Goal: Task Accomplishment & Management: Manage account settings

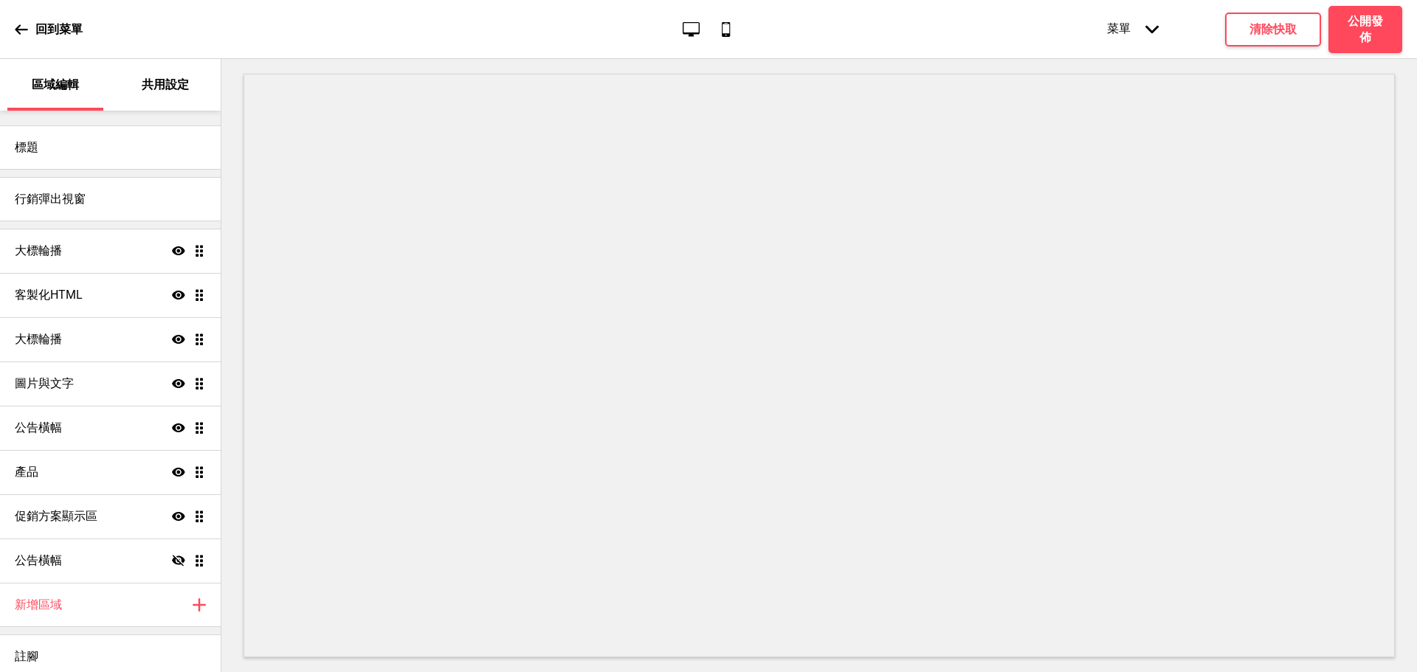
click at [23, 24] on icon at bounding box center [21, 29] width 13 height 13
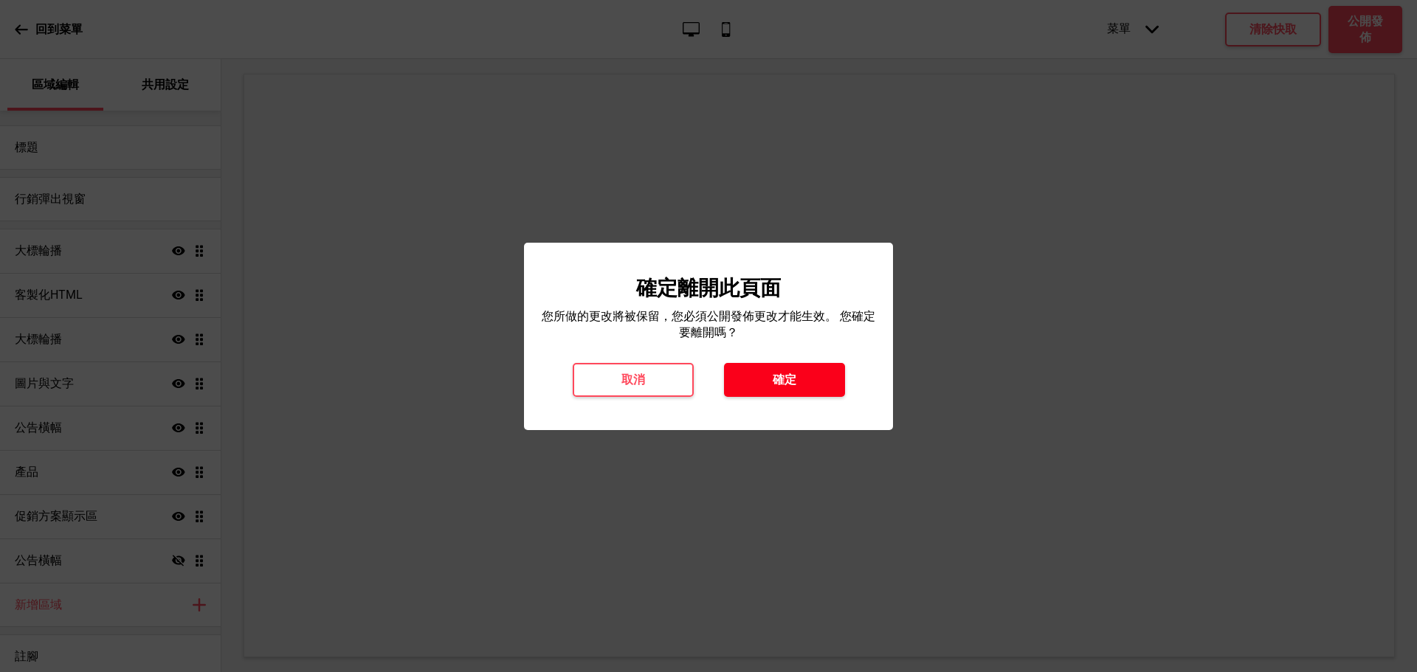
click at [770, 384] on button "確定" at bounding box center [784, 380] width 121 height 34
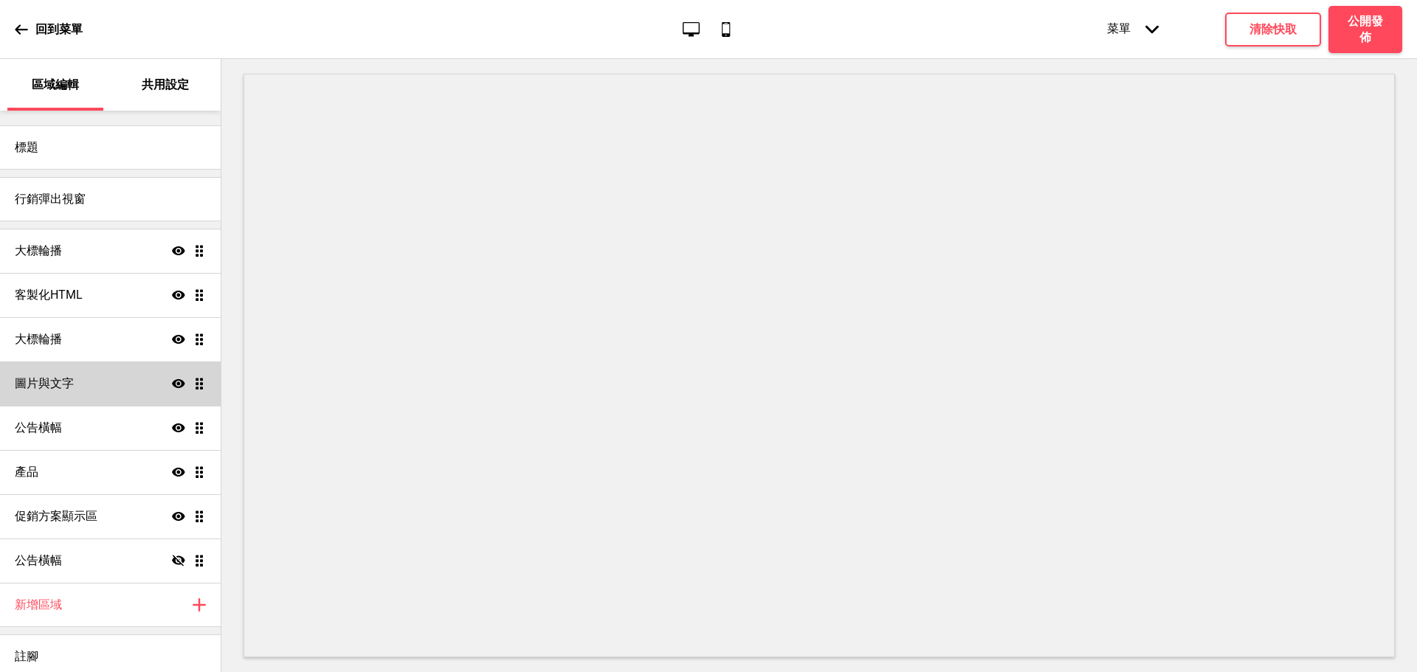
click at [81, 384] on div "圖片與文字 顯示 拖曳" at bounding box center [110, 384] width 221 height 44
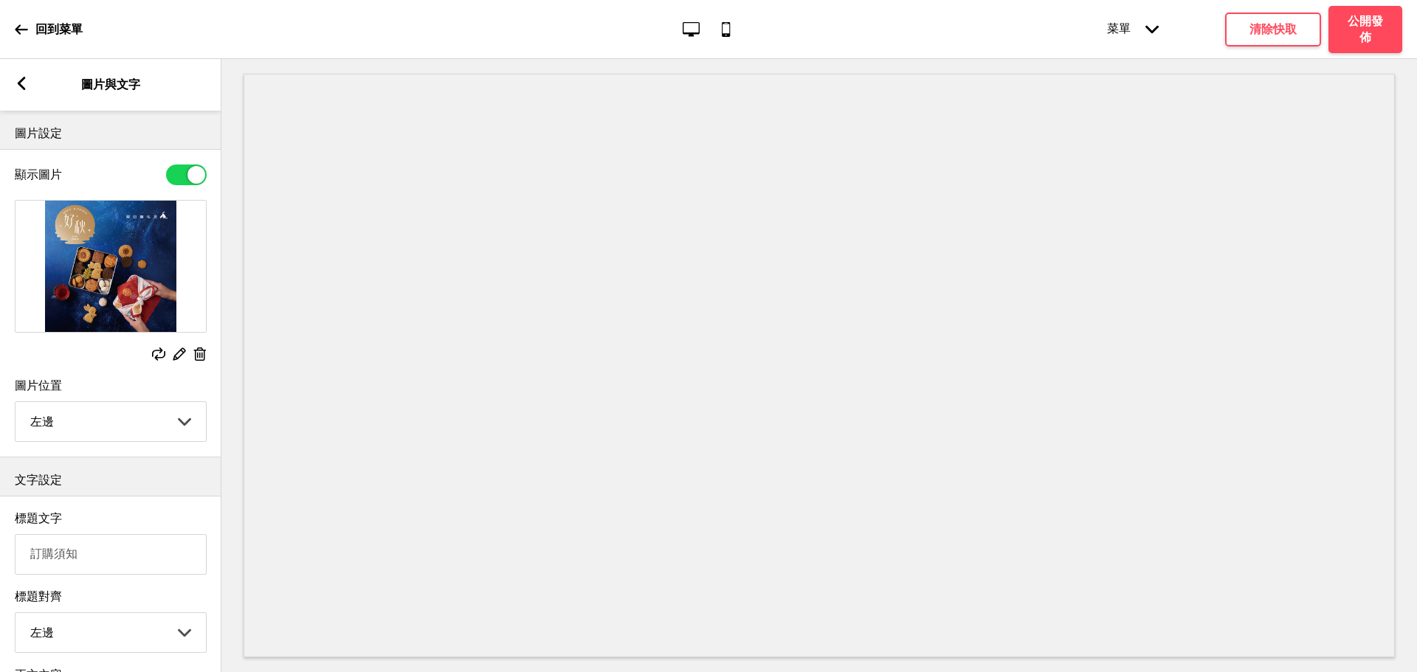
click at [199, 356] on icon at bounding box center [200, 354] width 13 height 13
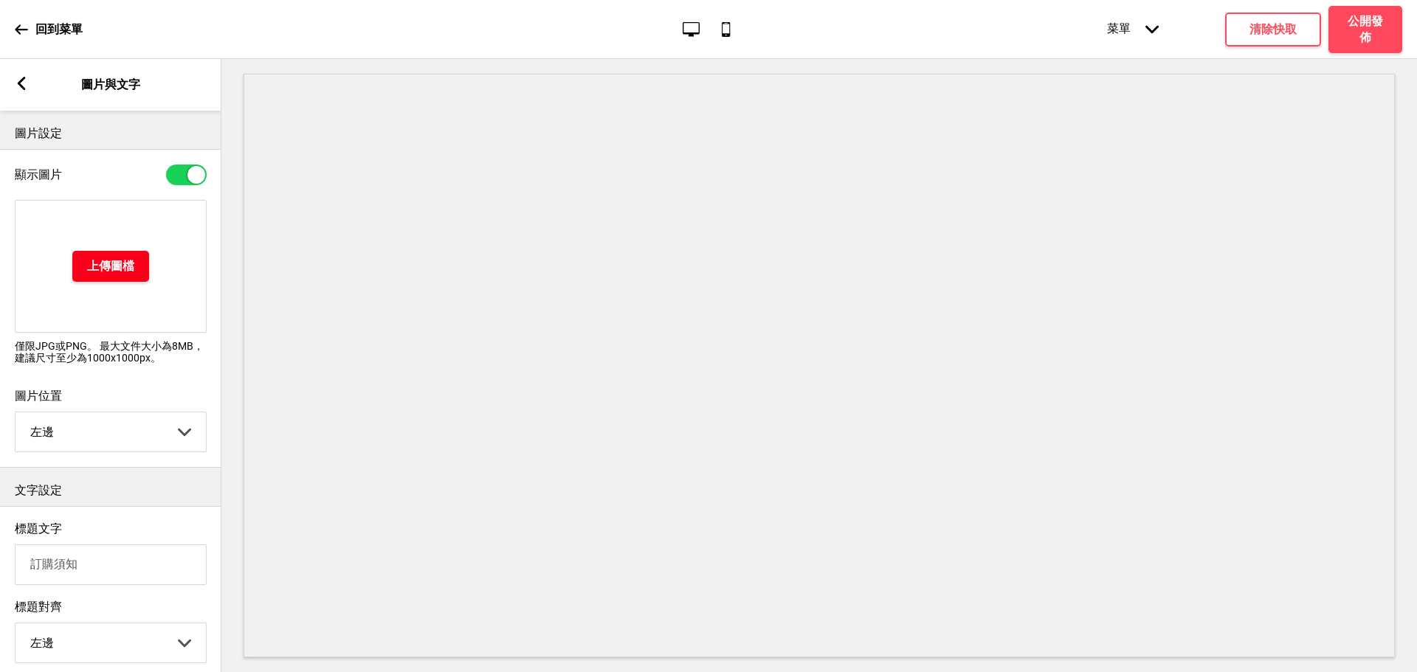
click at [97, 269] on h4 "上傳圖檔" at bounding box center [110, 266] width 47 height 16
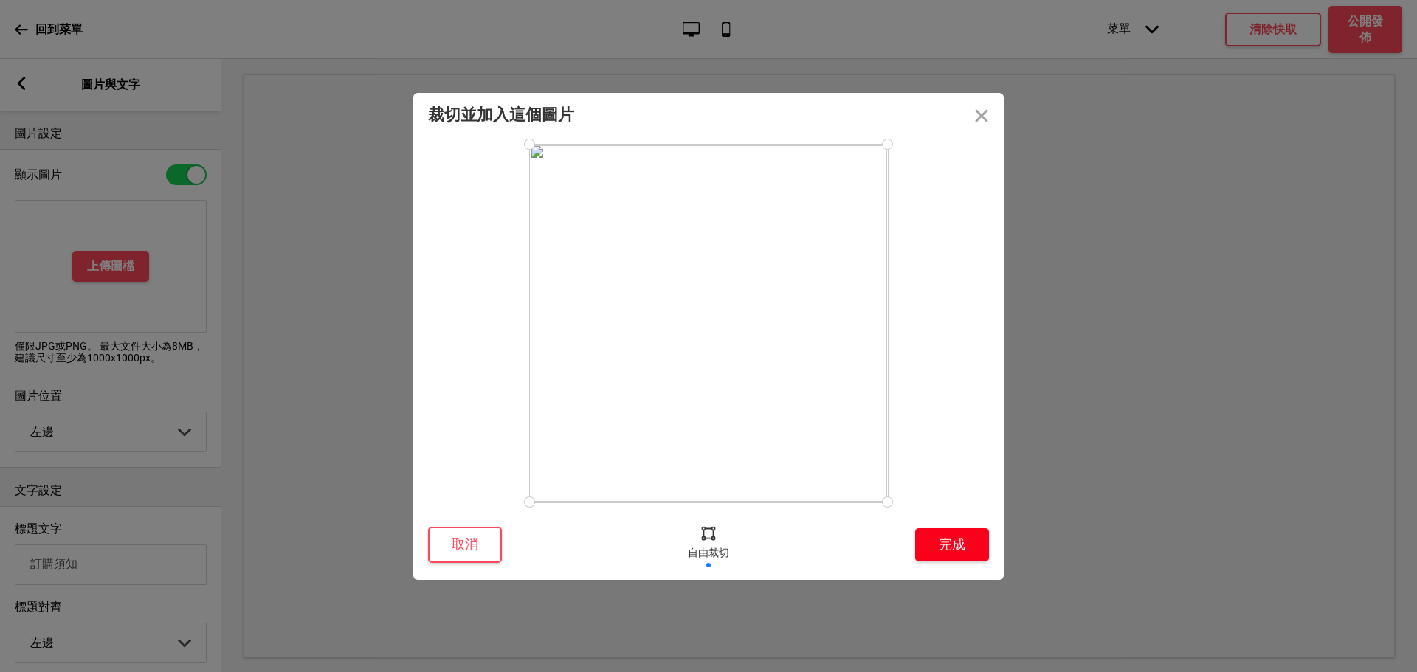
click at [960, 543] on button "完成" at bounding box center [952, 544] width 74 height 33
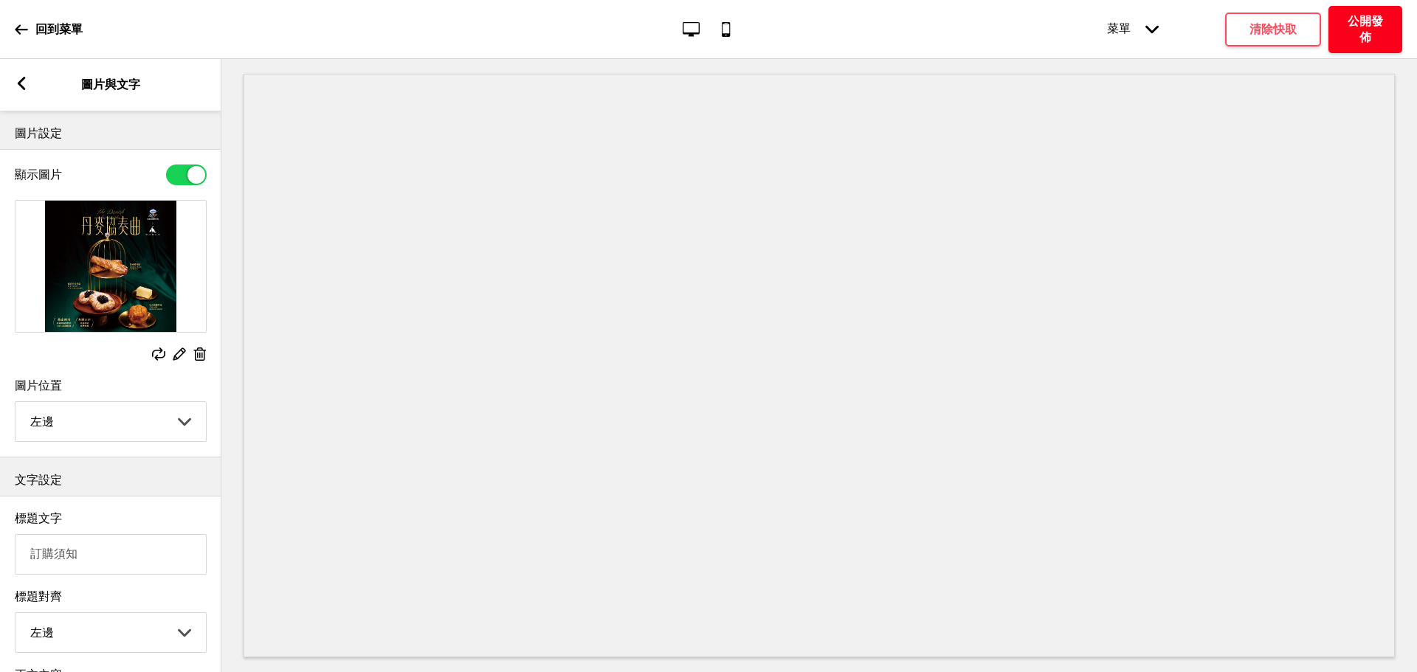
click at [1382, 50] on button "公開發佈" at bounding box center [1366, 29] width 74 height 47
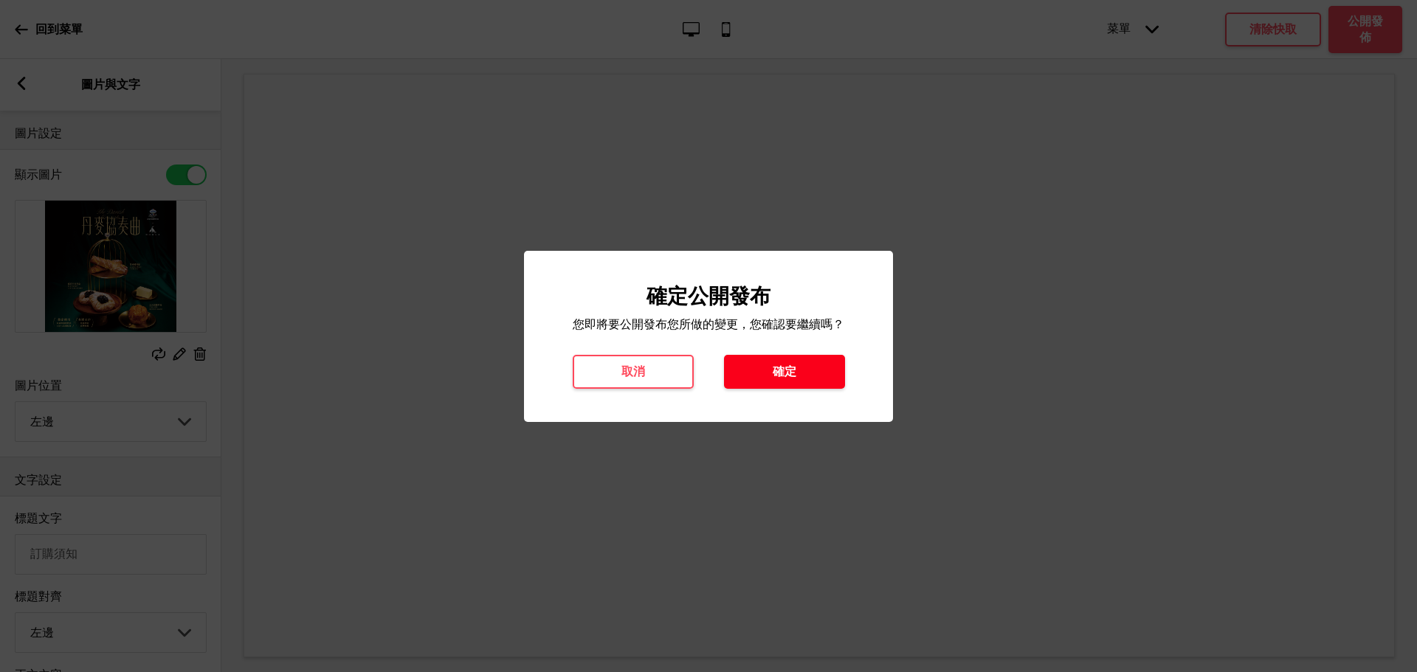
click at [800, 374] on button "確定" at bounding box center [784, 372] width 121 height 34
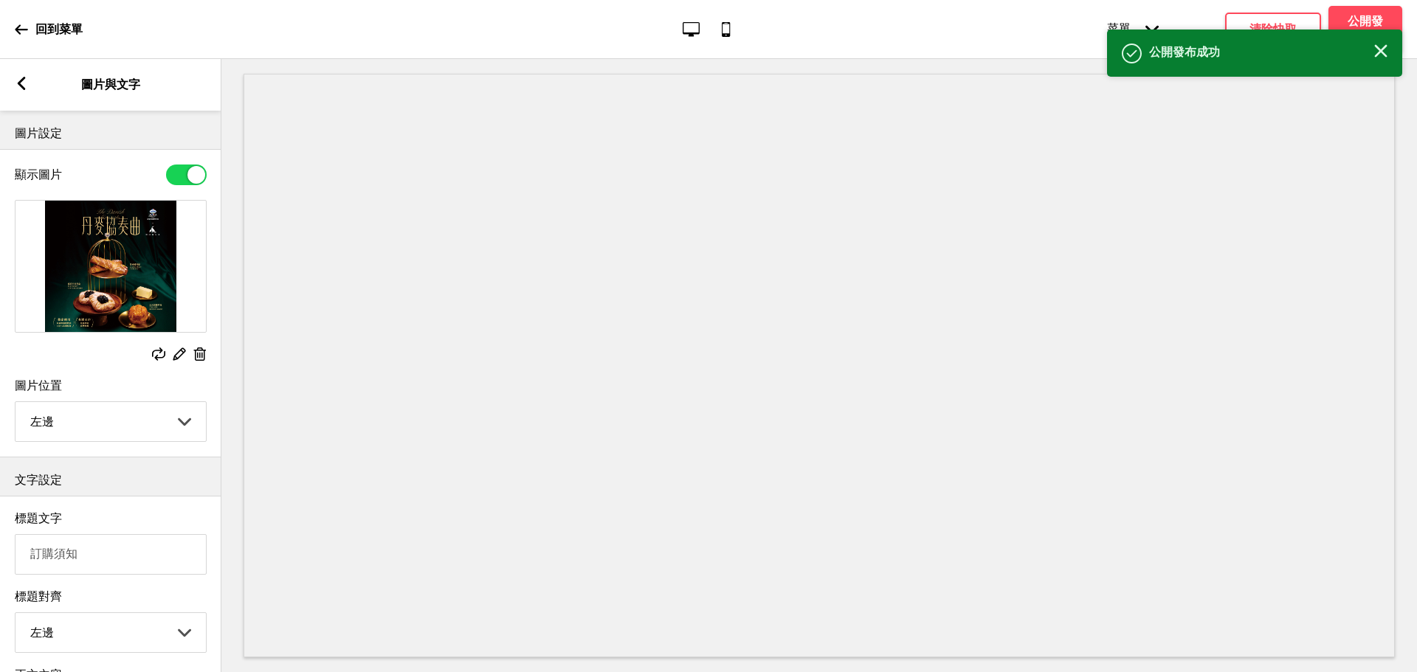
click at [24, 26] on icon at bounding box center [21, 29] width 13 height 13
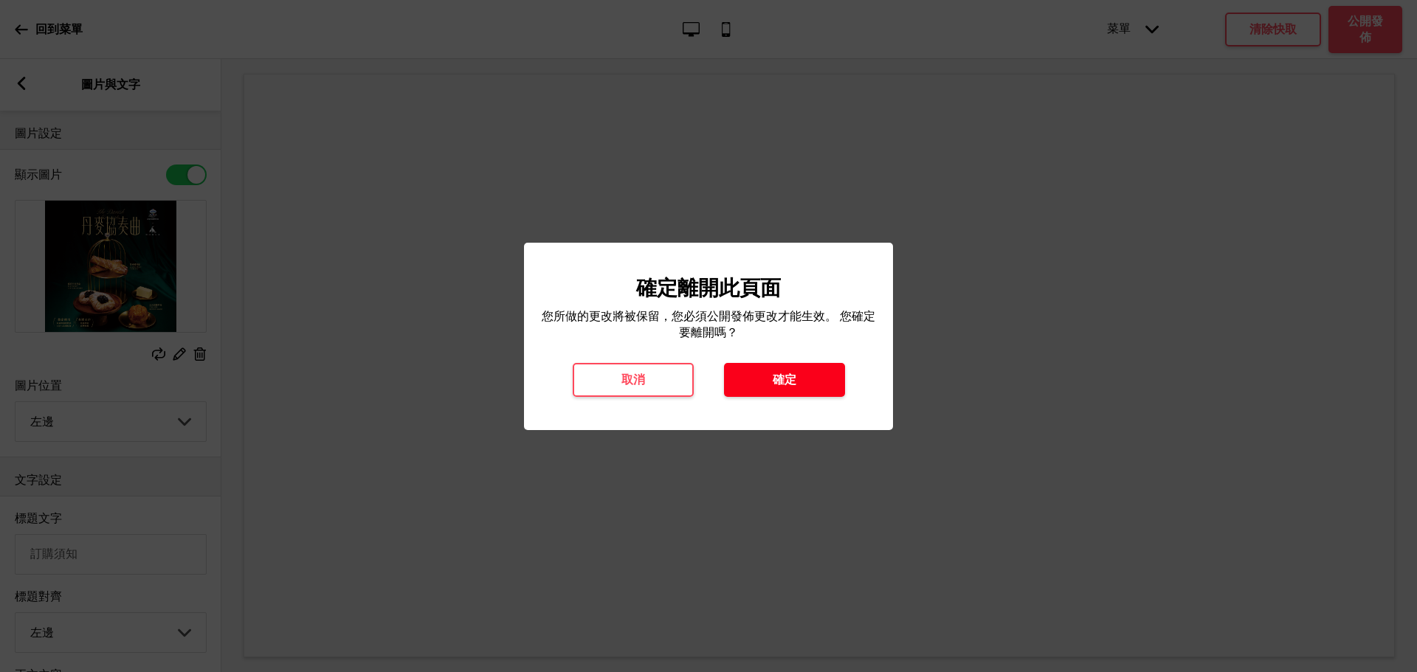
click at [784, 388] on button "確定" at bounding box center [784, 380] width 121 height 34
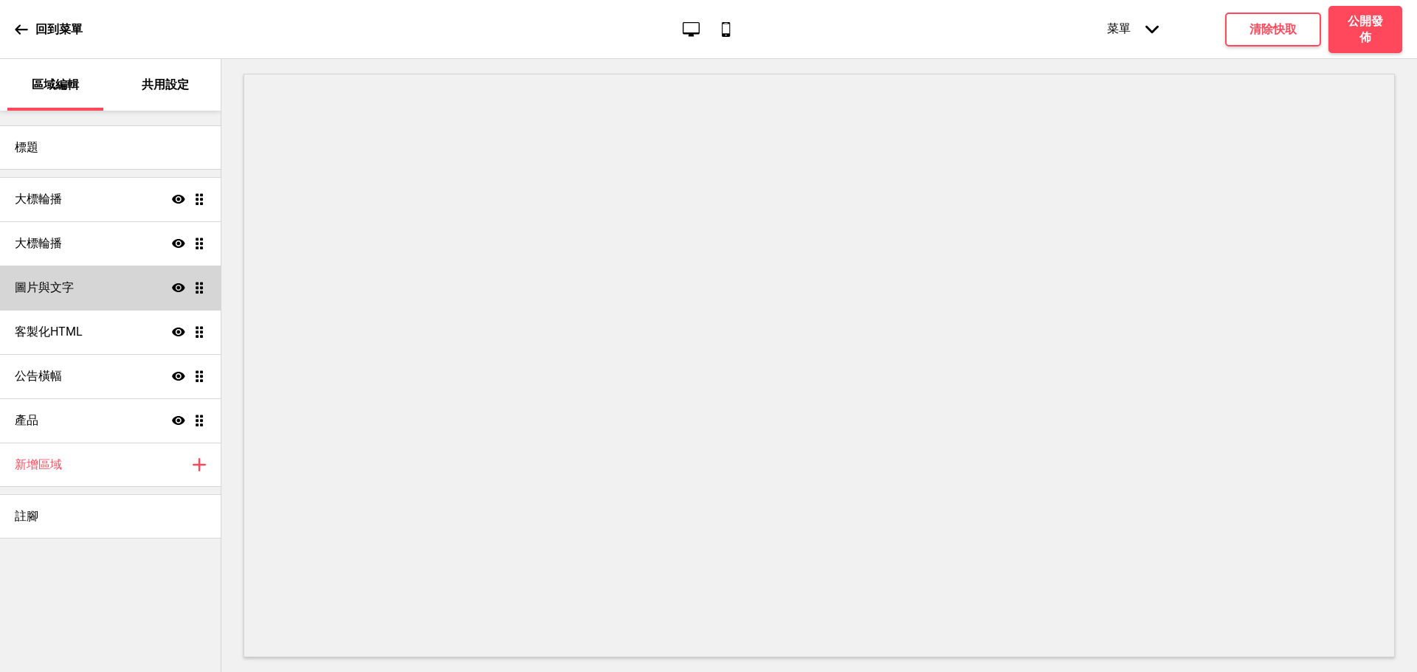
click at [83, 279] on div "圖片與文字 顯示 拖曳" at bounding box center [110, 288] width 221 height 44
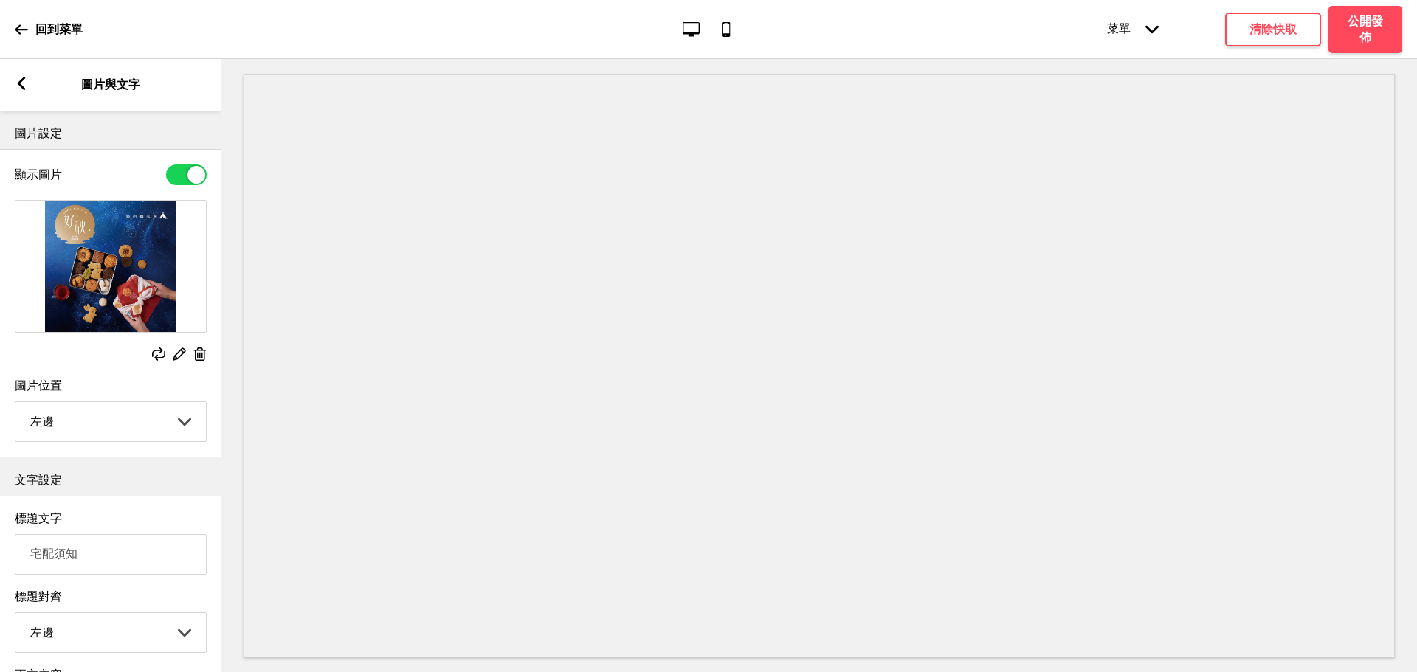
click at [199, 348] on icon at bounding box center [200, 354] width 13 height 13
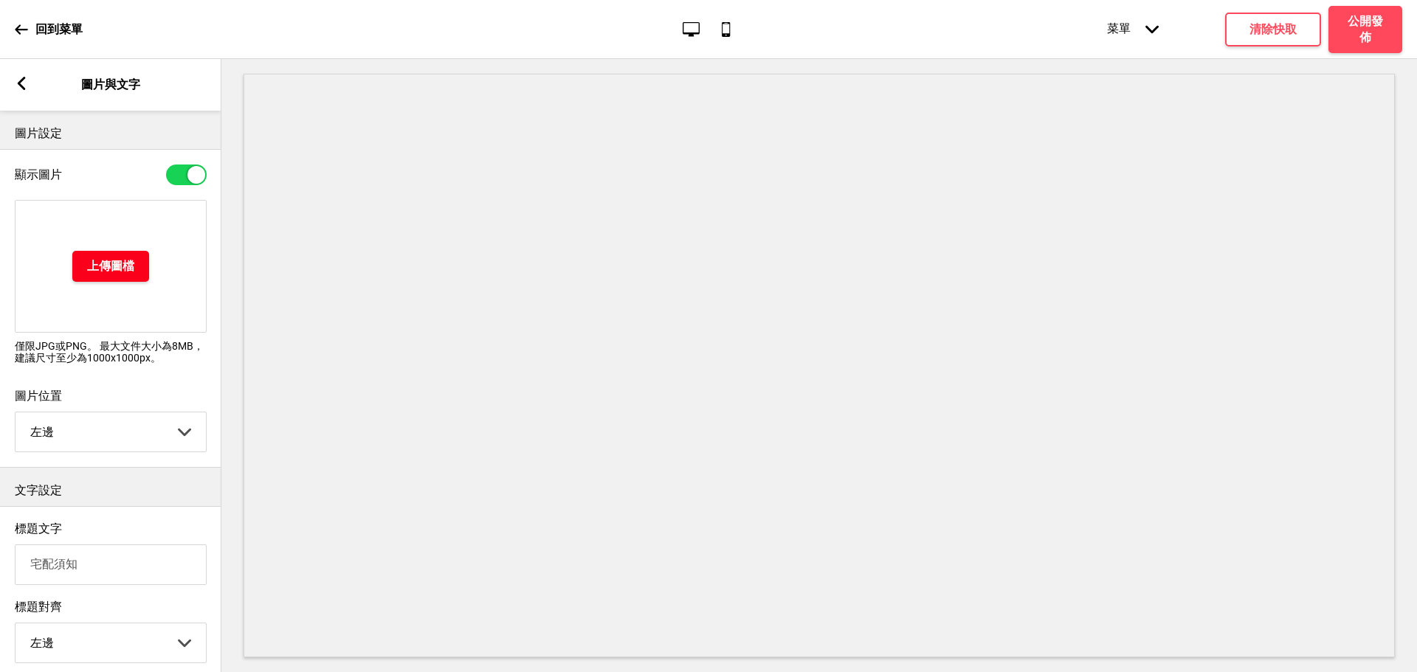
click at [125, 267] on h4 "上傳圖檔" at bounding box center [110, 266] width 47 height 16
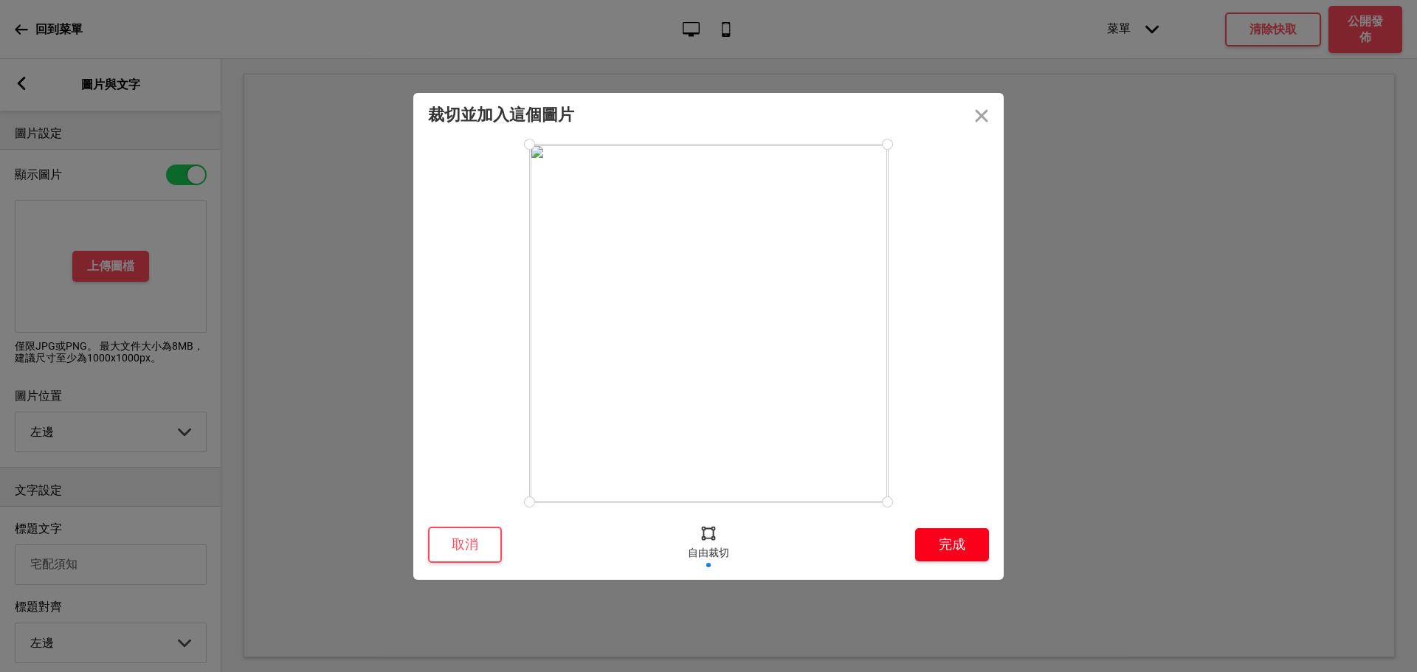
click at [942, 545] on button "完成" at bounding box center [952, 544] width 74 height 33
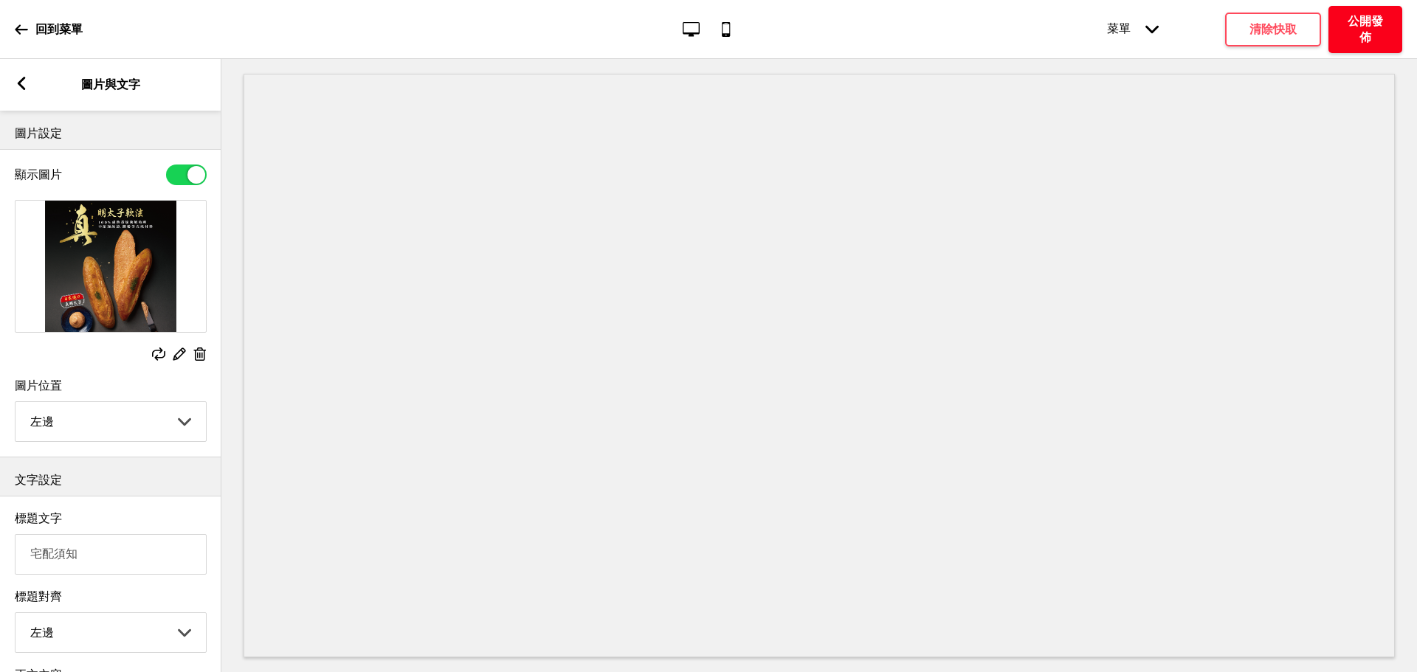
click at [1365, 32] on h4 "公開發佈" at bounding box center [1365, 29] width 44 height 32
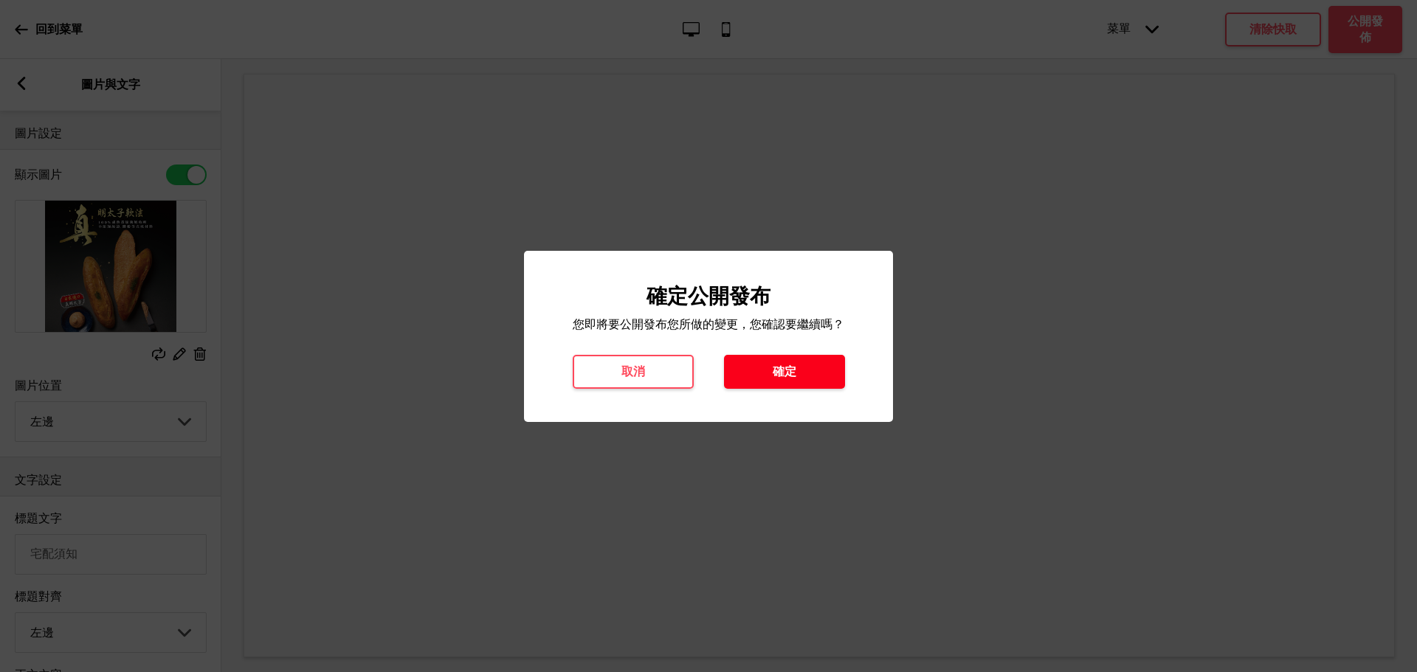
click at [794, 365] on h4 "確定" at bounding box center [785, 372] width 24 height 16
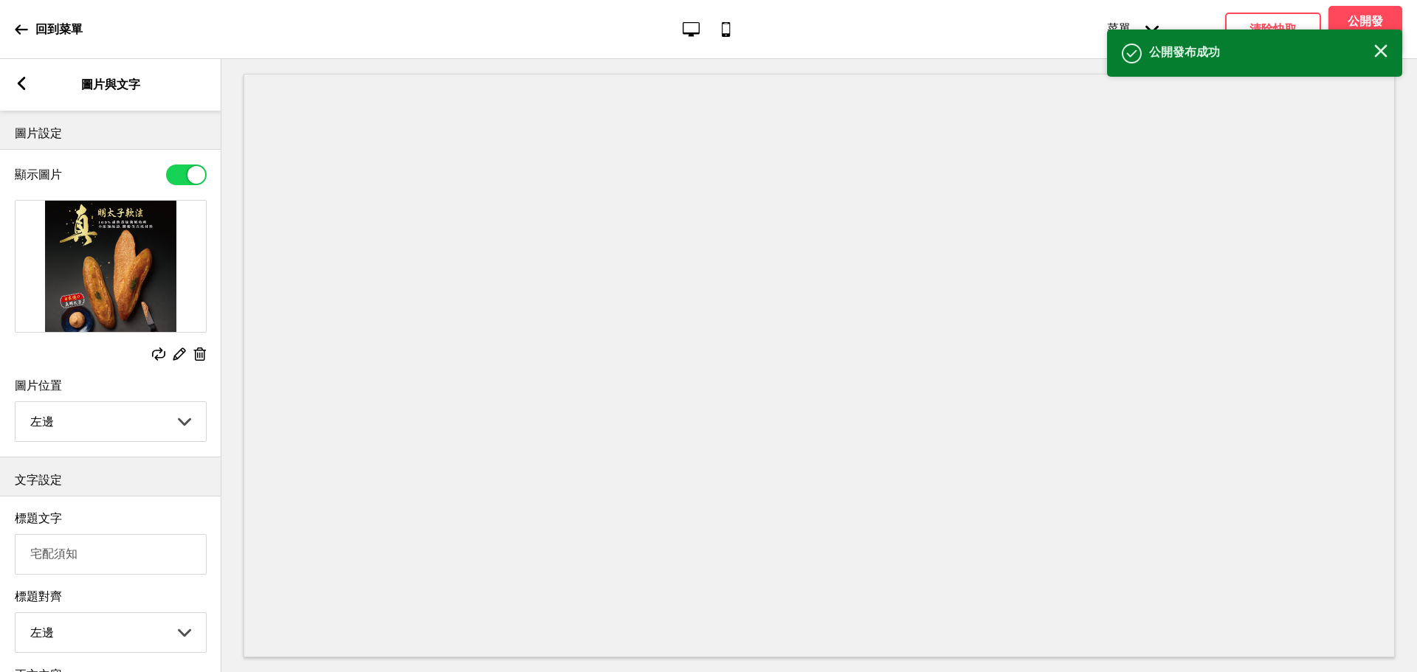
click at [43, 28] on p "回到菜單" at bounding box center [58, 29] width 47 height 16
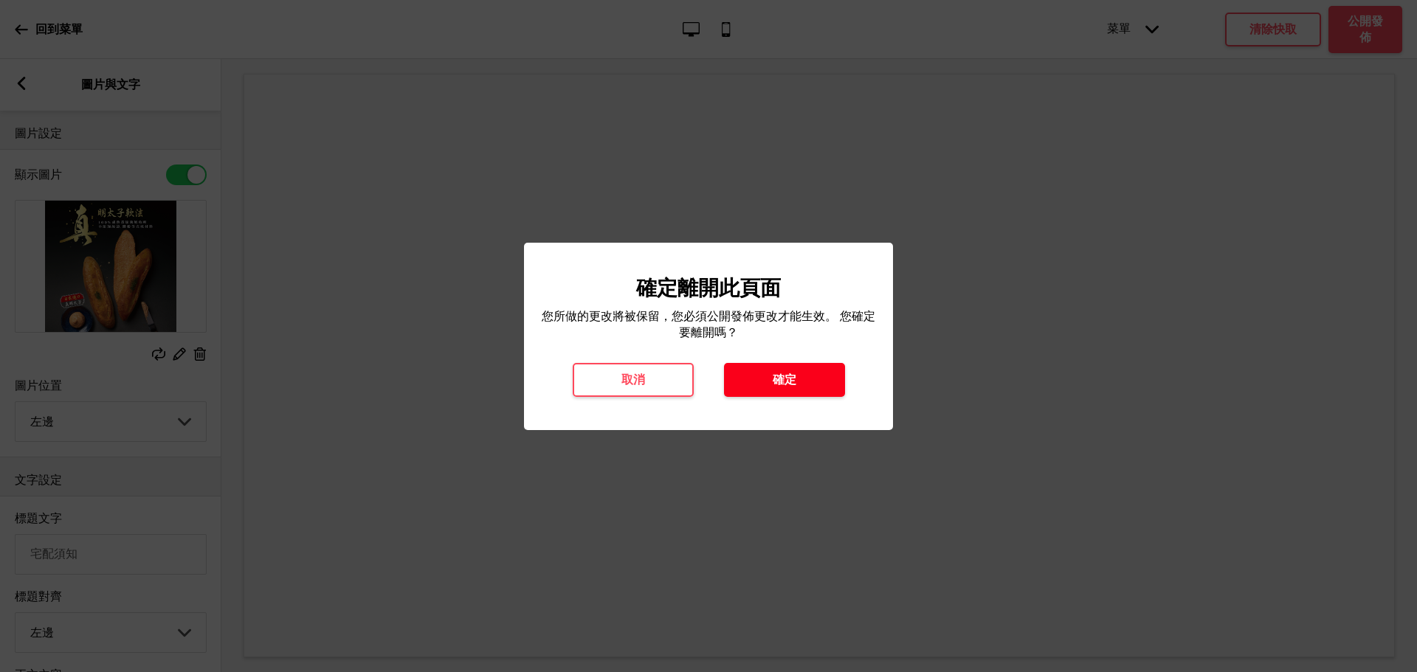
click at [803, 380] on button "確定" at bounding box center [784, 380] width 121 height 34
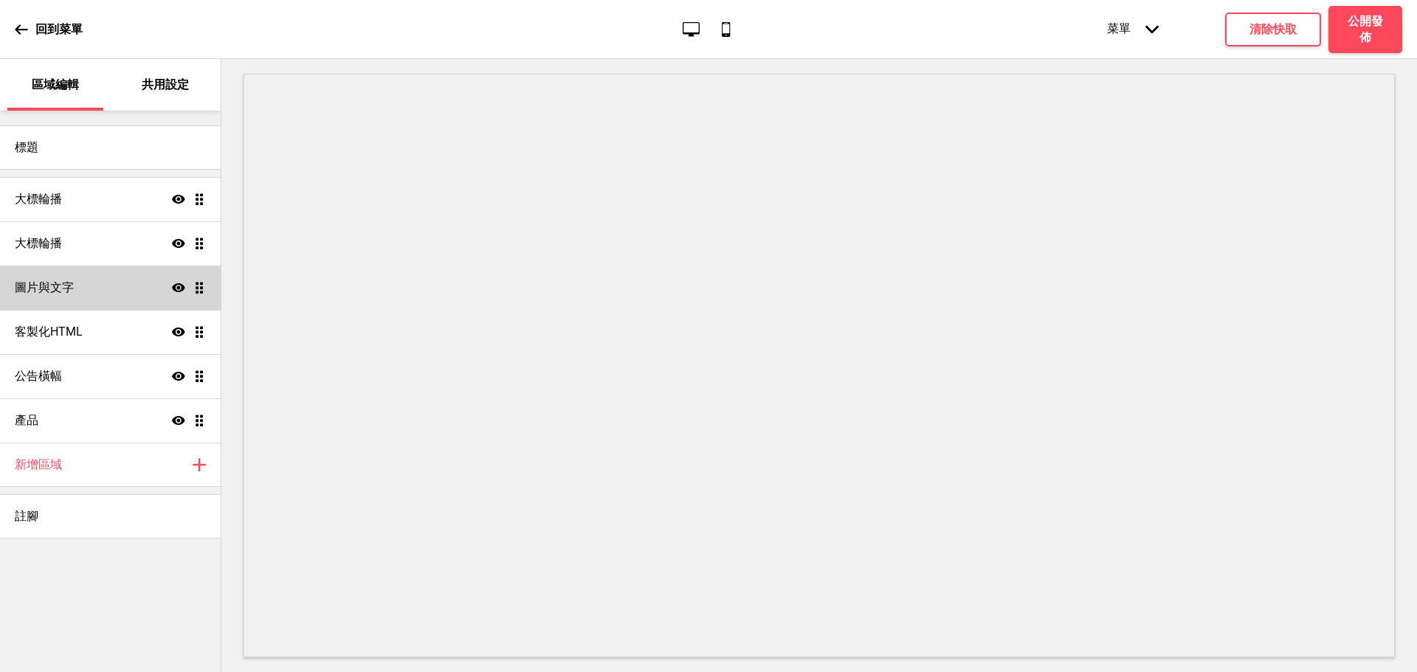
click at [76, 274] on div "圖片與文字 顯示 拖曳" at bounding box center [110, 288] width 221 height 44
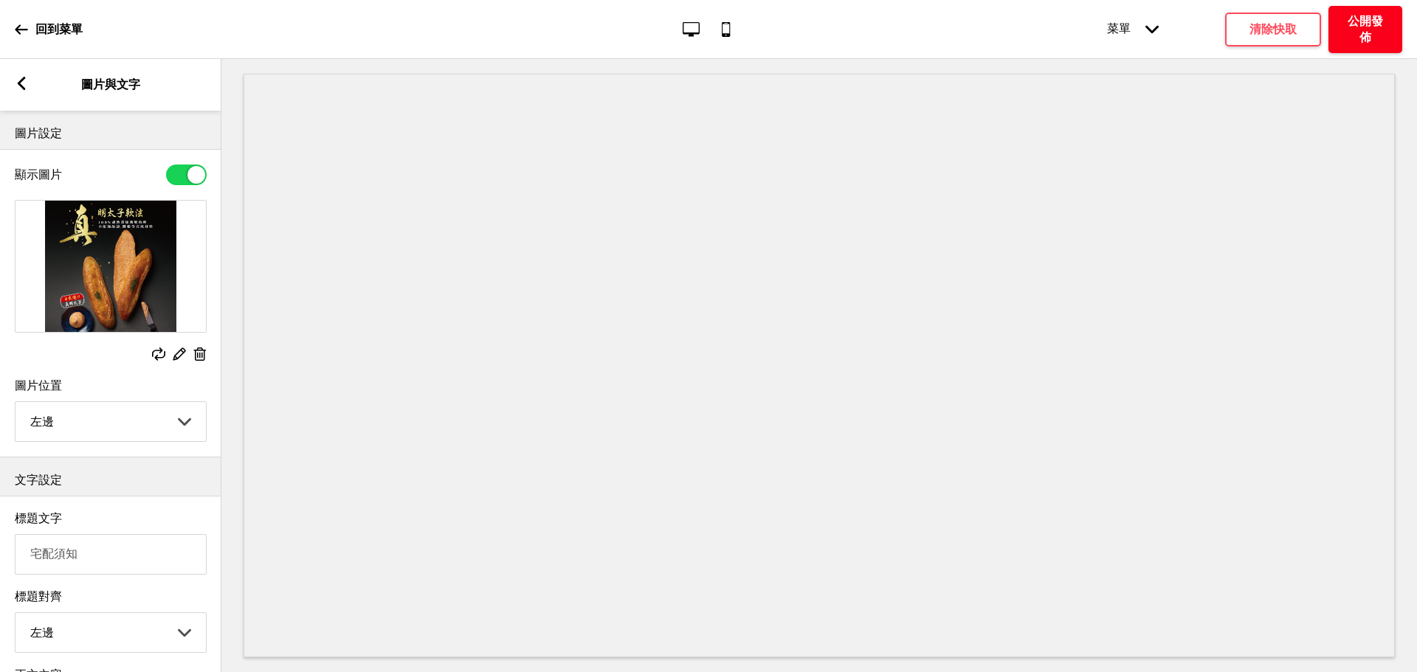
click at [1360, 10] on button "公開發佈" at bounding box center [1366, 29] width 74 height 47
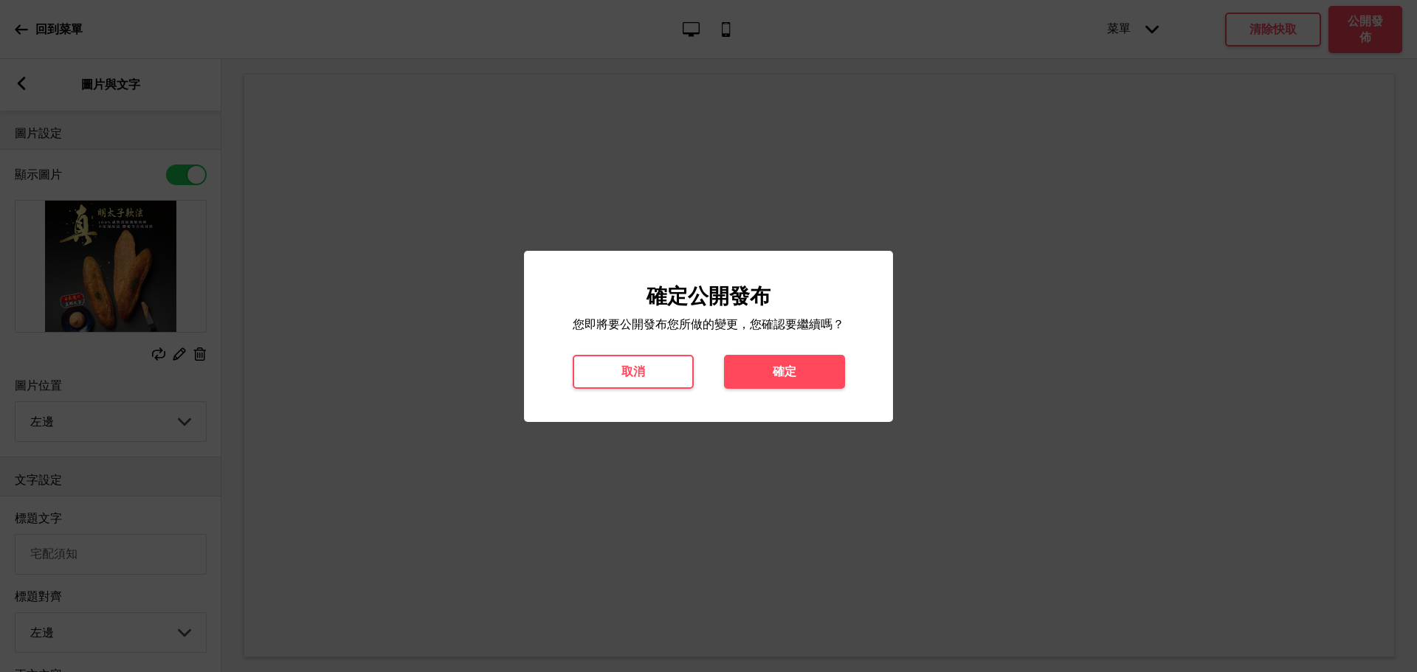
click at [780, 371] on h4 "確定" at bounding box center [785, 372] width 24 height 16
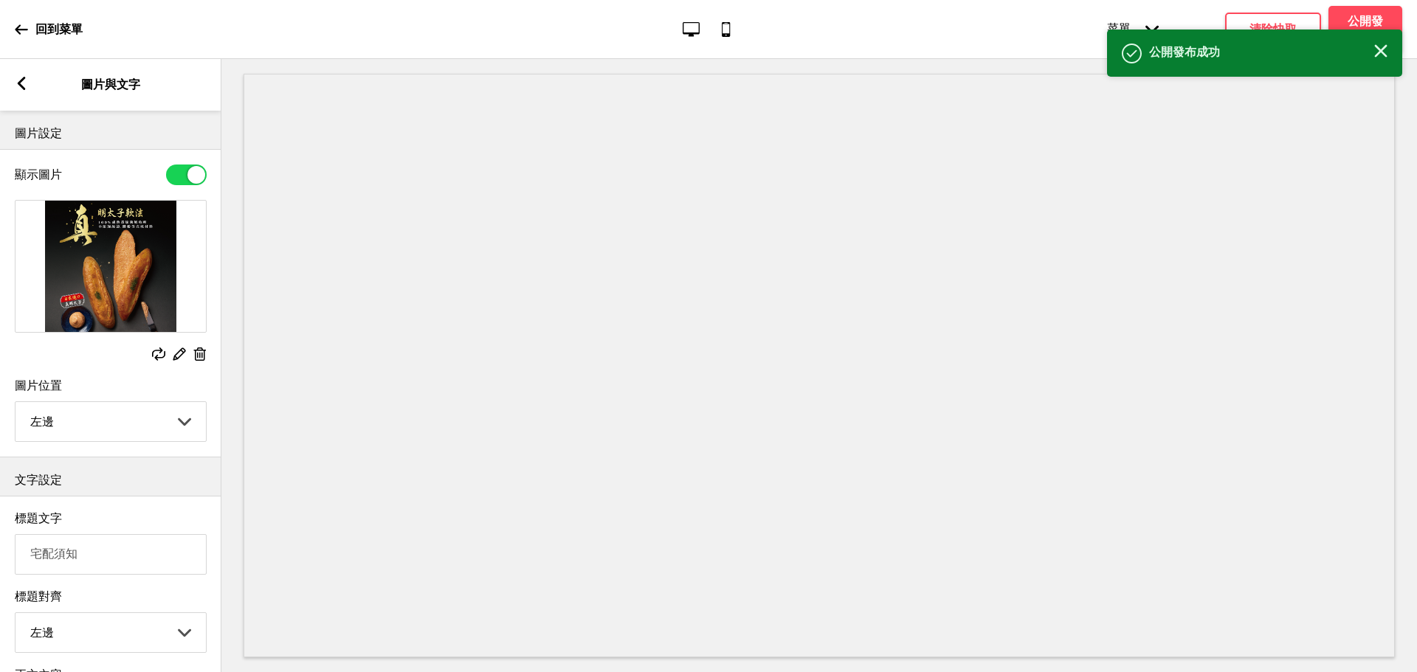
click at [19, 34] on icon at bounding box center [21, 29] width 13 height 13
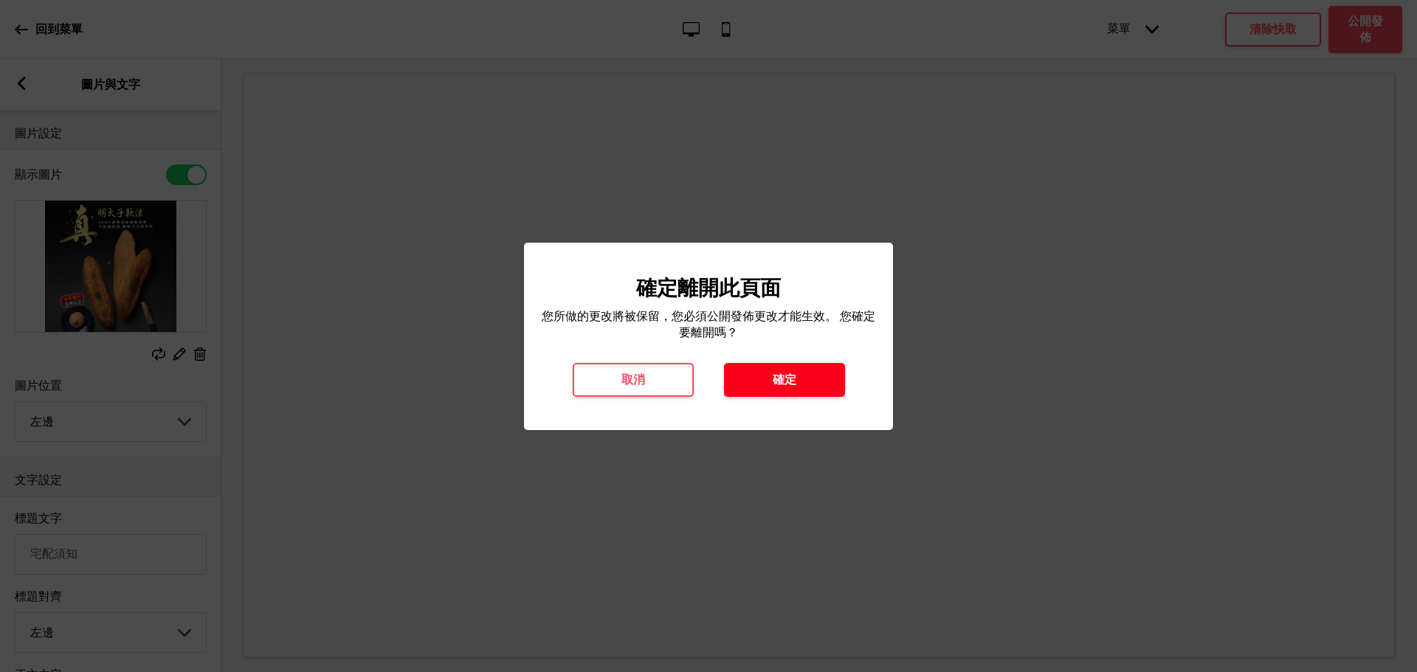
click at [779, 384] on h4 "確定" at bounding box center [785, 380] width 24 height 16
